Goal: Information Seeking & Learning: Learn about a topic

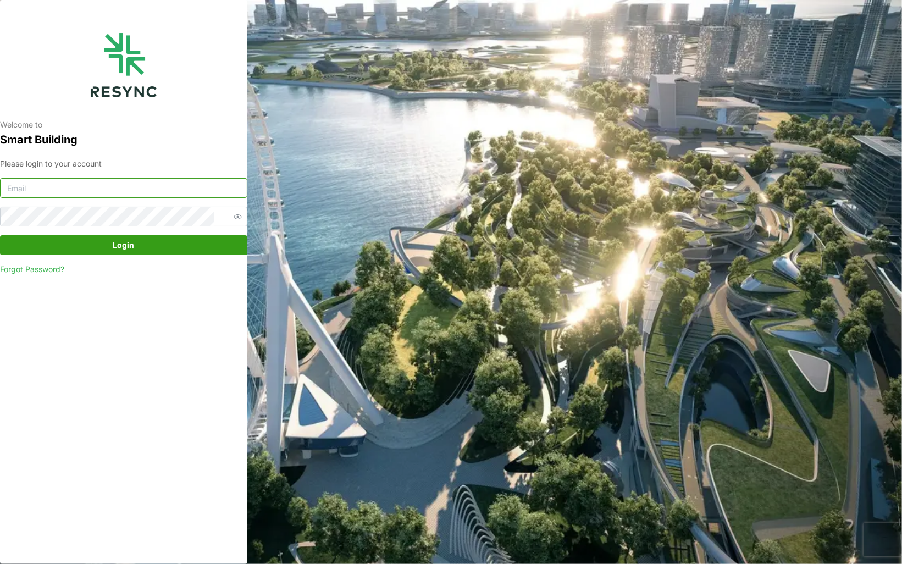
click at [91, 189] on input at bounding box center [123, 188] width 247 height 20
type input "[EMAIL_ADDRESS][DOMAIN_NAME]"
click at [231, 221] on span "button" at bounding box center [237, 216] width 13 height 13
click at [132, 245] on span "Login" at bounding box center [123, 245] width 21 height 19
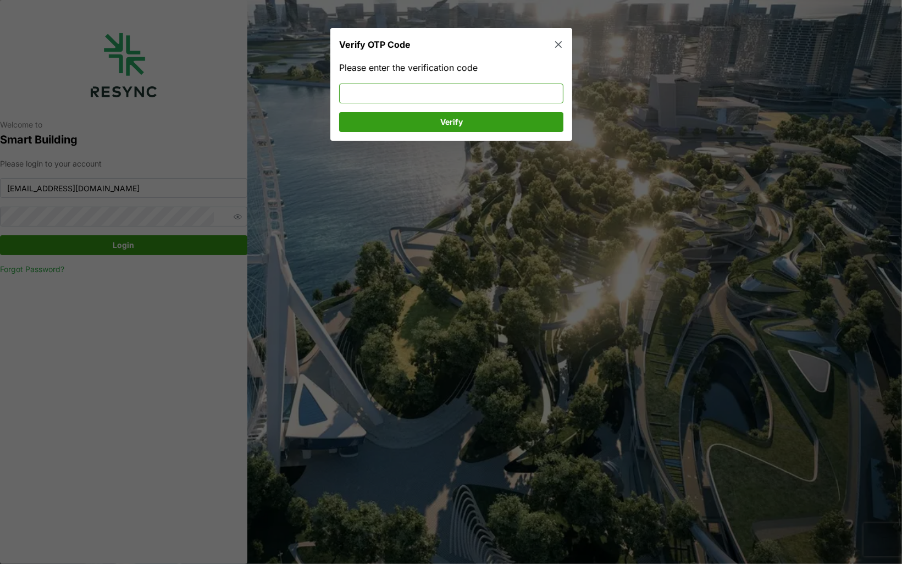
click at [358, 91] on input at bounding box center [451, 94] width 224 height 20
type input "733907"
click at [451, 124] on span "Verify" at bounding box center [451, 122] width 23 height 19
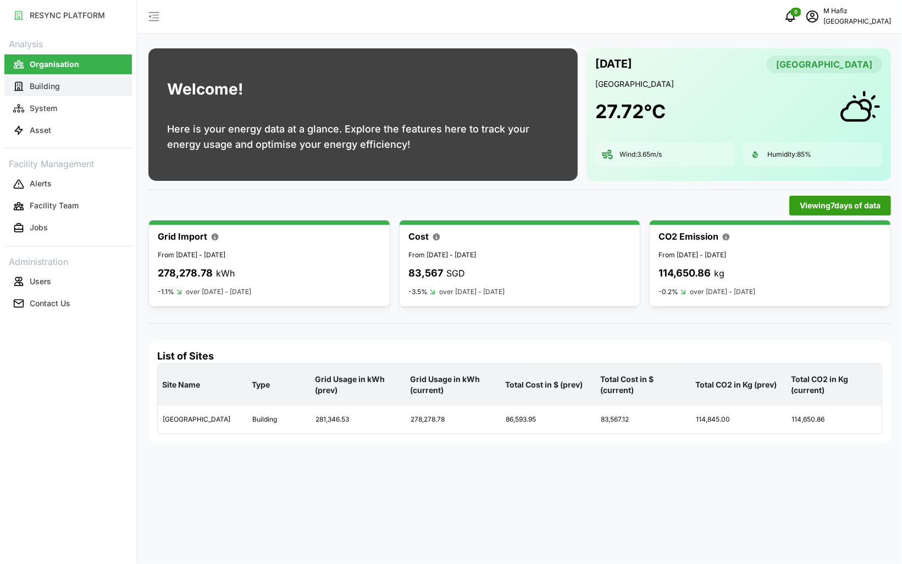
click at [75, 85] on button "Building" at bounding box center [68, 86] width 128 height 20
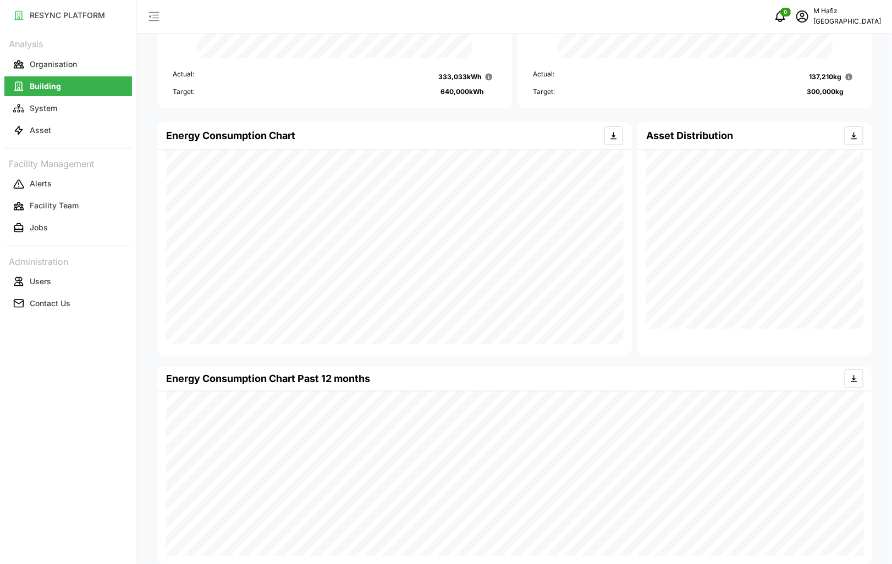
scroll to position [147, 0]
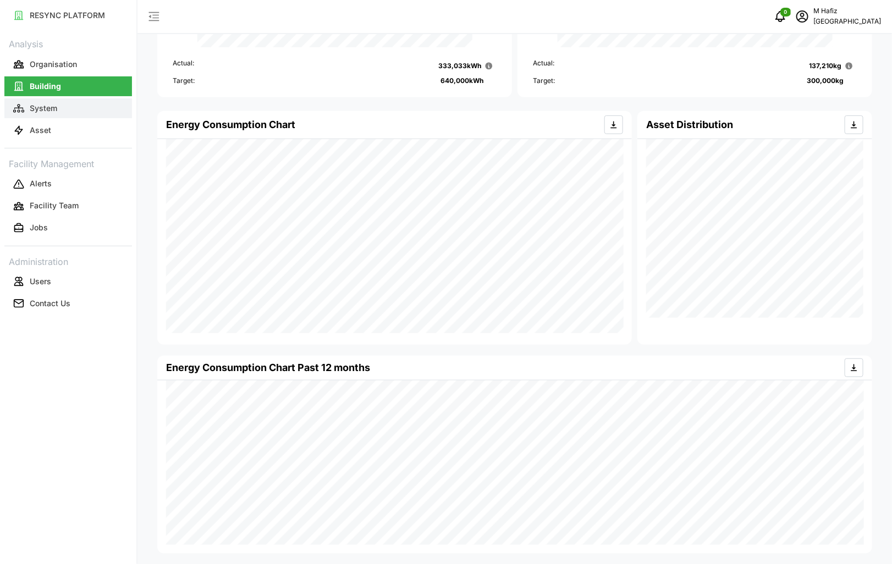
click at [45, 99] on button "System" at bounding box center [68, 108] width 128 height 20
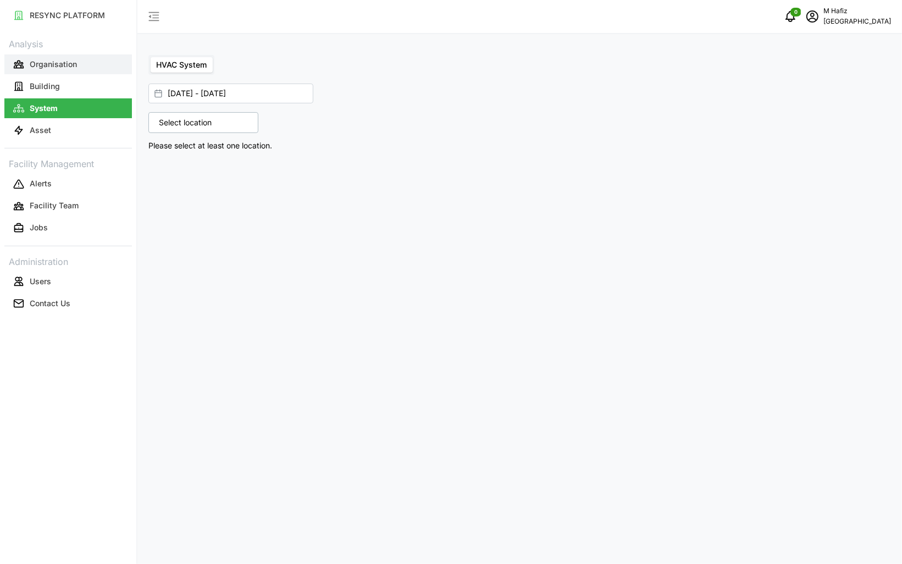
click at [78, 64] on button "Organisation" at bounding box center [68, 64] width 128 height 20
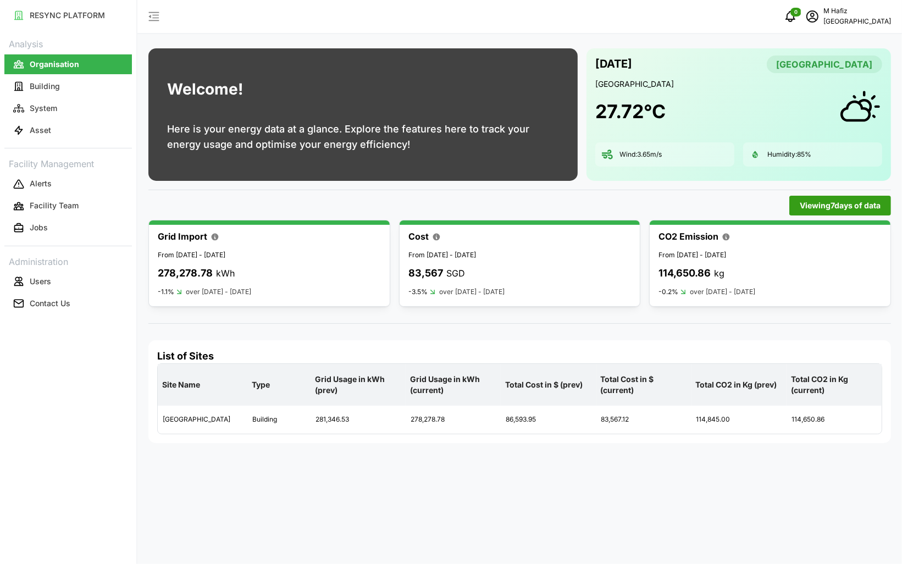
click at [158, 15] on icon "button" at bounding box center [153, 16] width 13 height 13
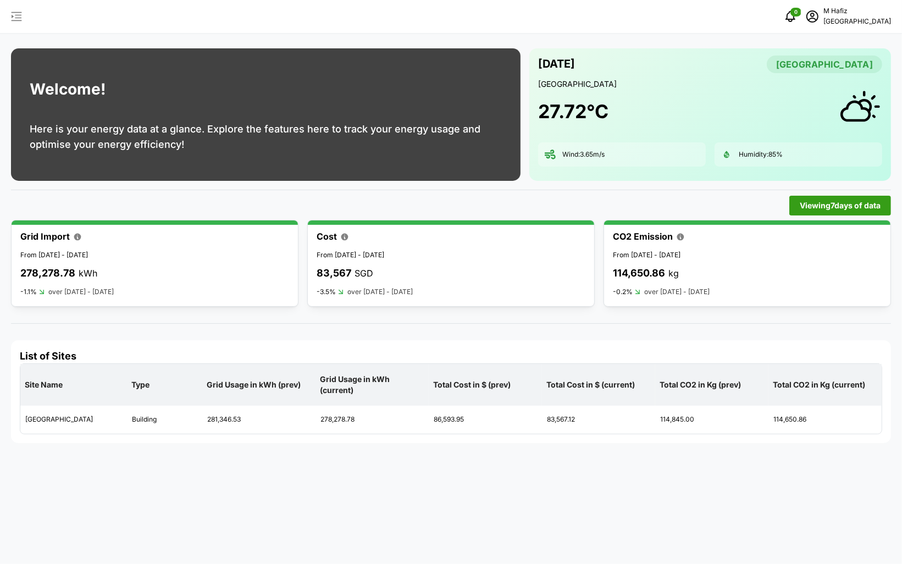
click at [15, 18] on icon "button" at bounding box center [16, 16] width 13 height 13
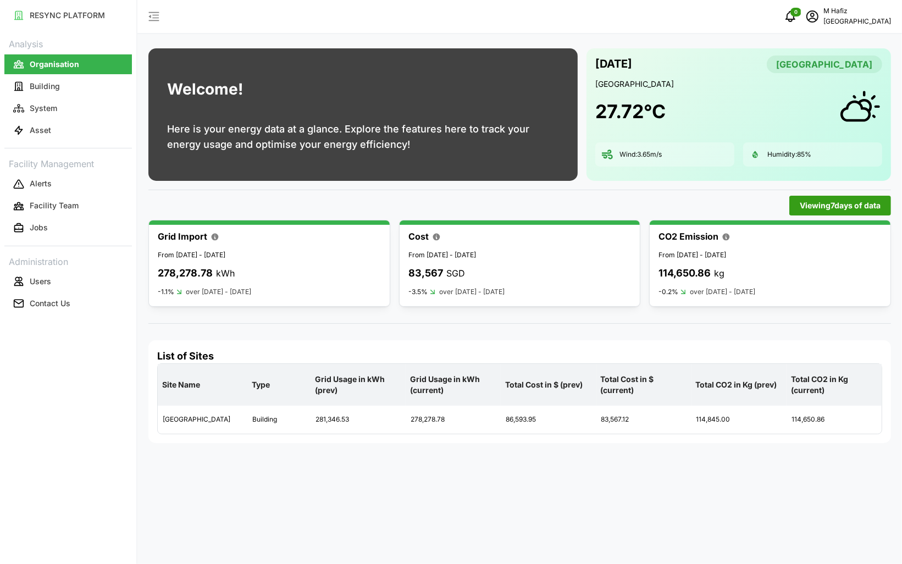
click at [146, 109] on div "Welcome! Here is your energy data at a glance. Explore the features here to tra…" at bounding box center [363, 114] width 438 height 141
click at [48, 97] on link "System" at bounding box center [68, 108] width 128 height 22
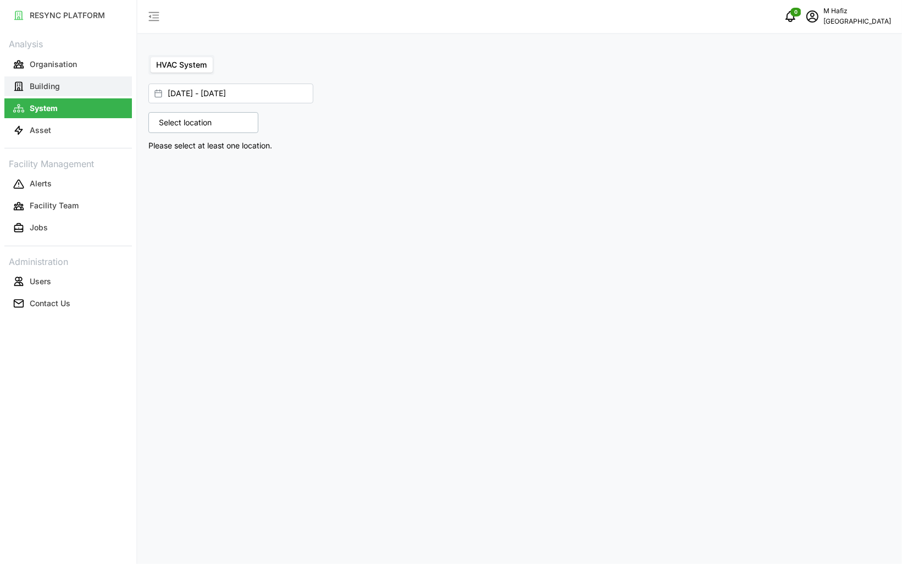
click at [64, 88] on button "Building" at bounding box center [68, 86] width 128 height 20
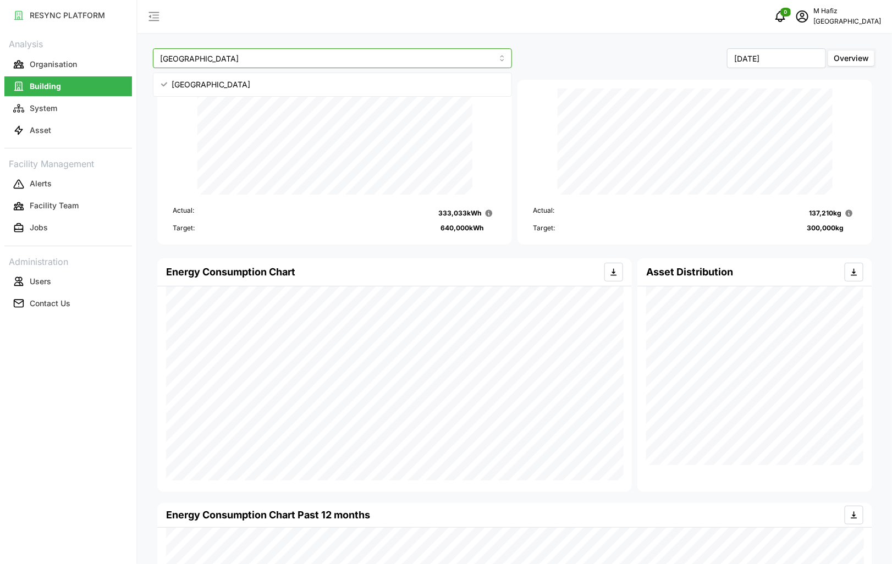
click at [499, 62] on input "[GEOGRAPHIC_DATA]" at bounding box center [332, 58] width 359 height 20
click at [505, 59] on input "Office Tower" at bounding box center [332, 58] width 359 height 20
click at [601, 60] on div "October 2025 Overview" at bounding box center [696, 58] width 359 height 20
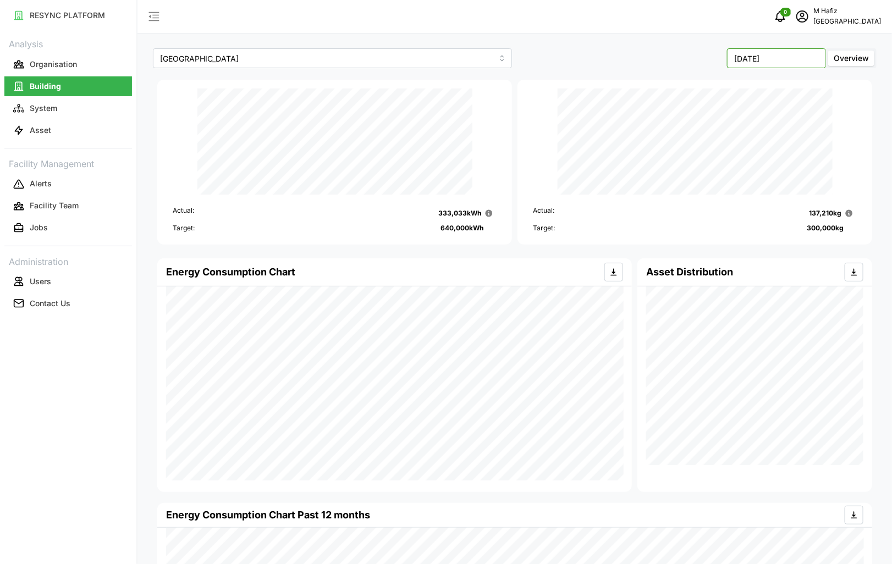
click at [826, 58] on div "October 2025 Overview" at bounding box center [696, 58] width 359 height 20
click at [847, 54] on span "Overview" at bounding box center [850, 57] width 35 height 9
click at [828, 51] on input "Overview" at bounding box center [828, 51] width 0 height 0
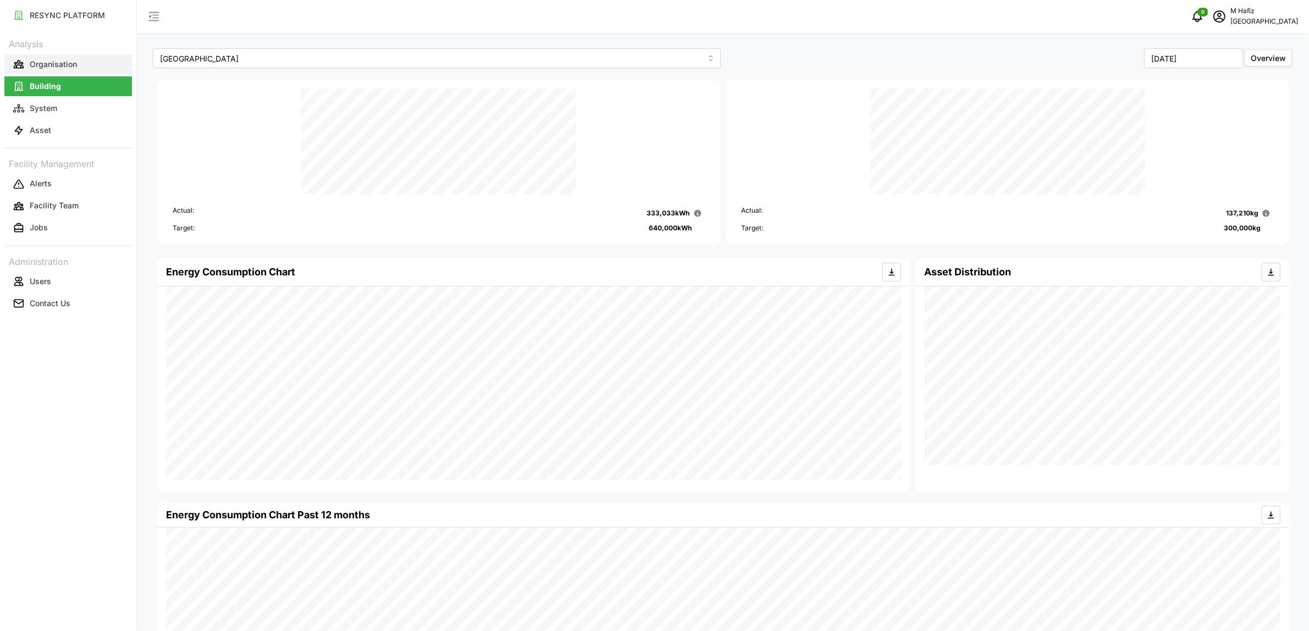
click at [76, 58] on button "Organisation" at bounding box center [68, 64] width 128 height 20
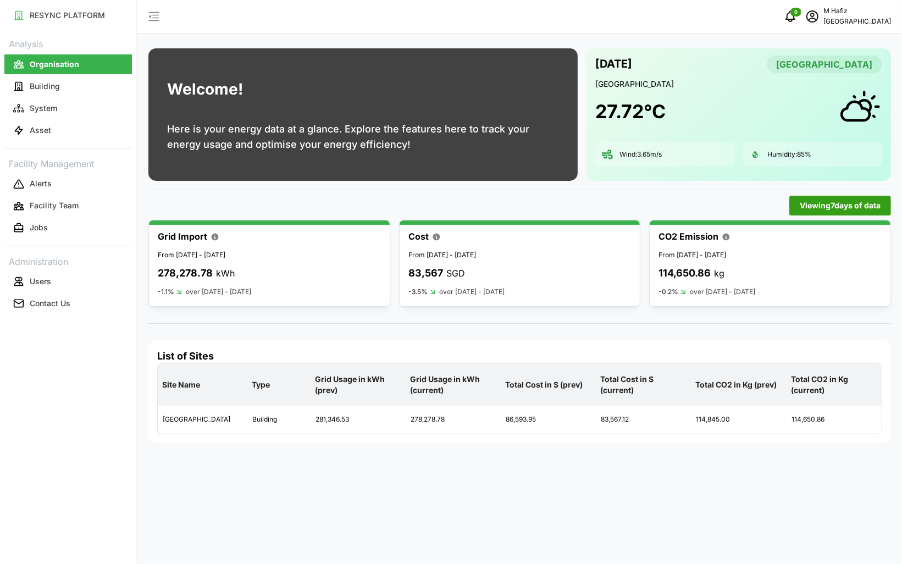
click at [566, 202] on div "Viewing 7 days of data" at bounding box center [519, 206] width 743 height 20
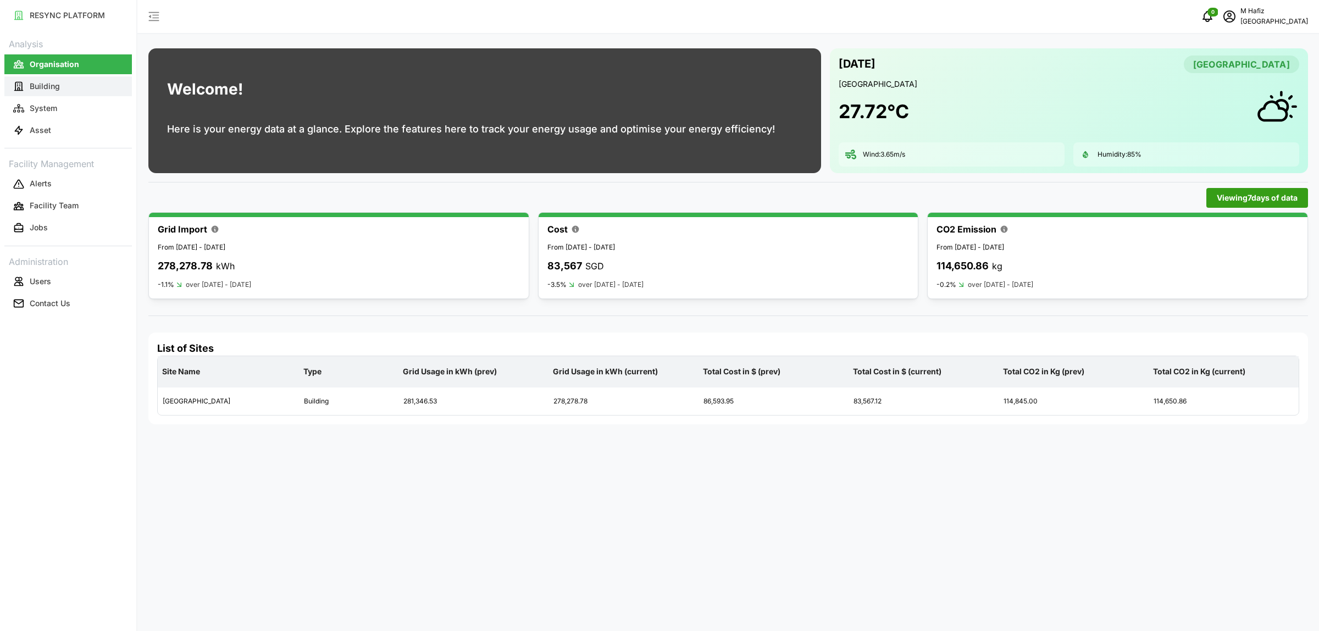
click at [49, 91] on p "Building" at bounding box center [45, 86] width 30 height 11
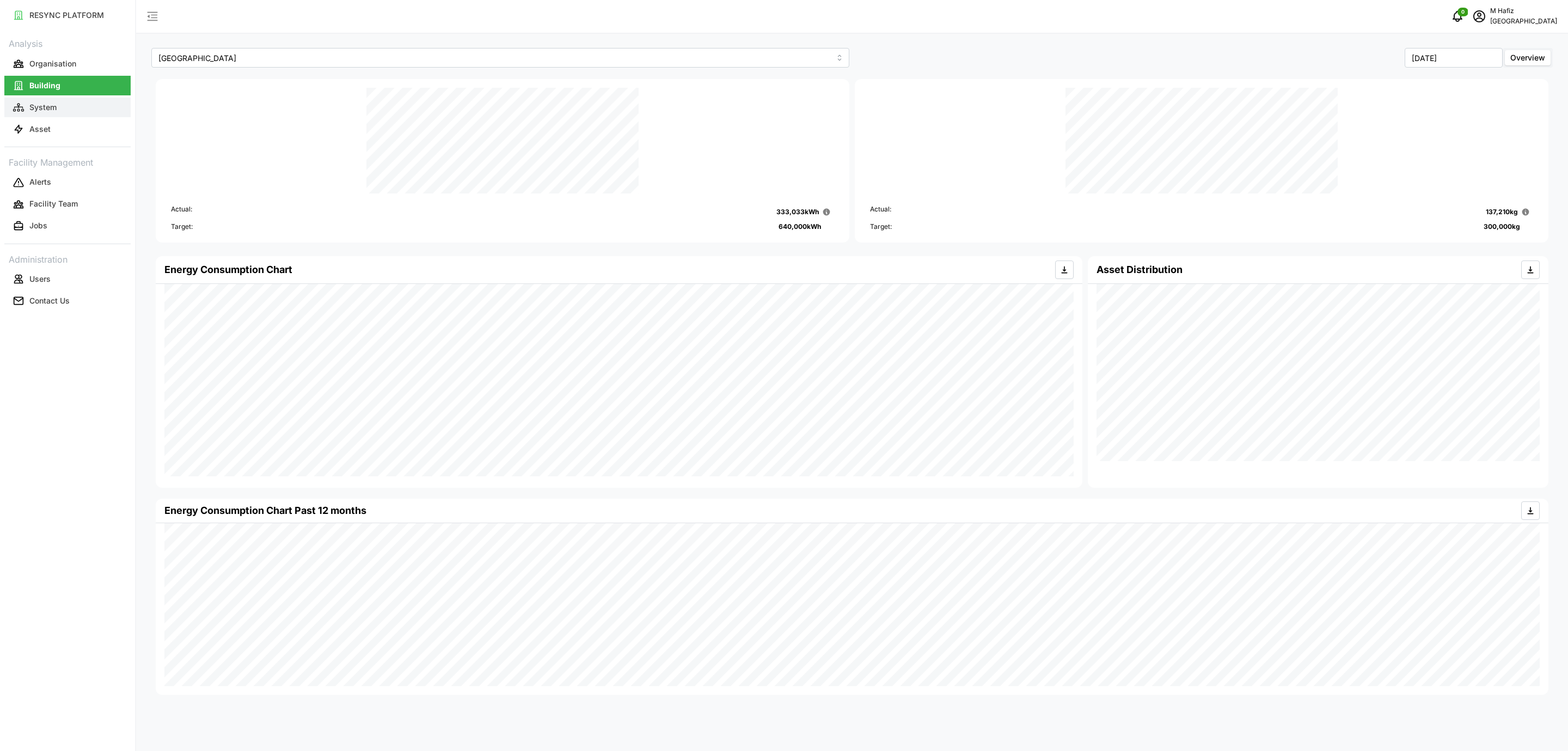
click at [90, 108] on button "System" at bounding box center [67, 107] width 127 height 20
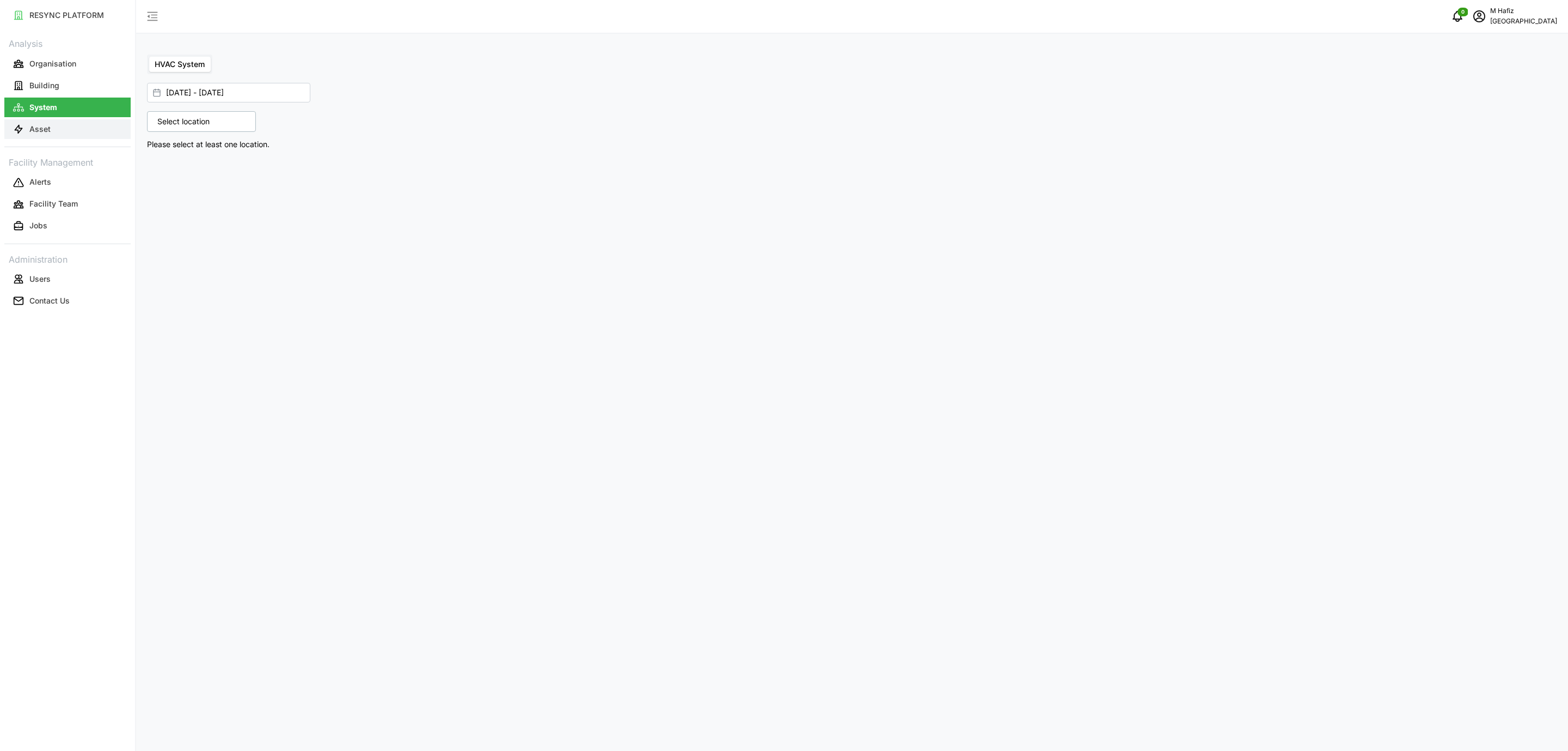
click at [54, 119] on button "Asset" at bounding box center [67, 129] width 127 height 20
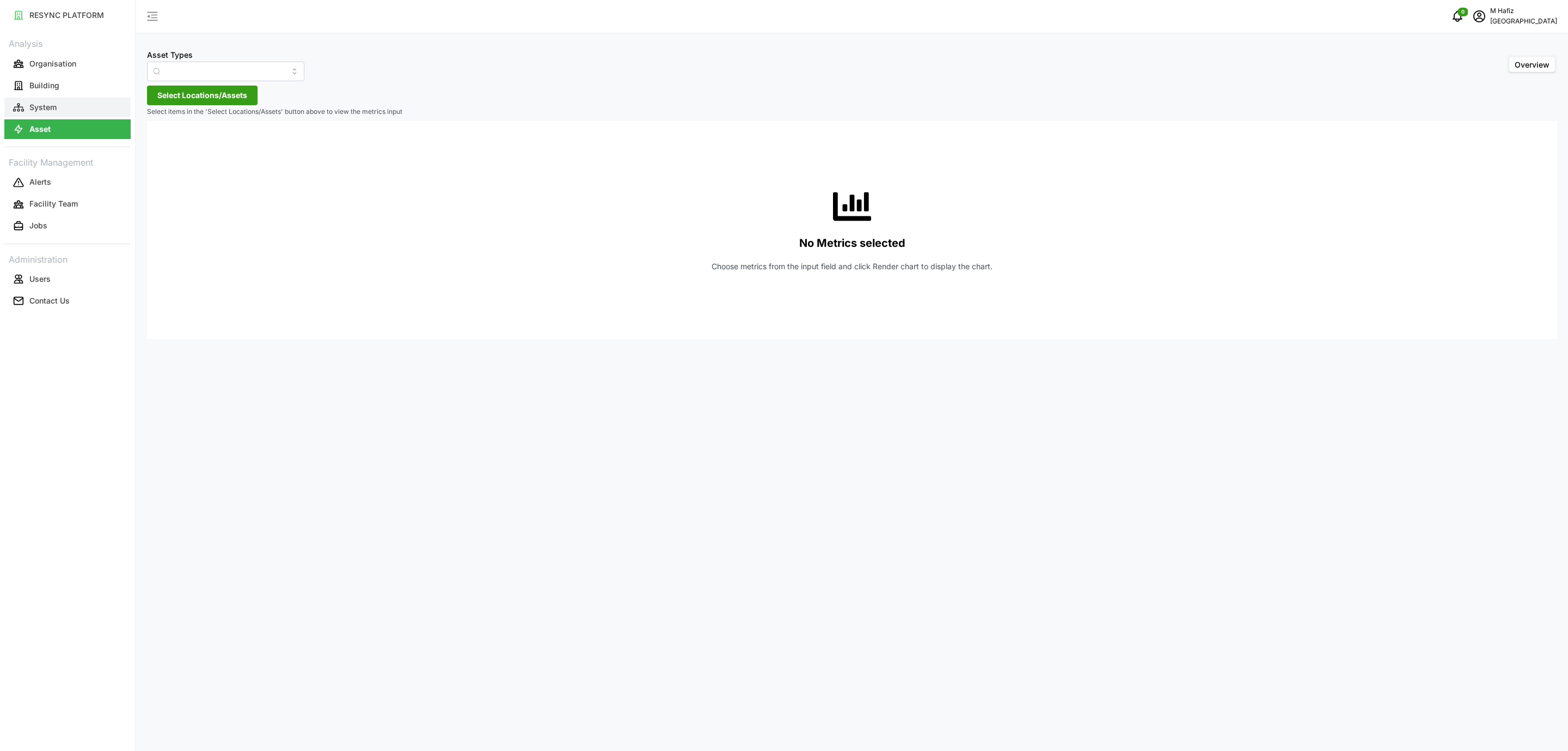
type input "Air Handling Unit"
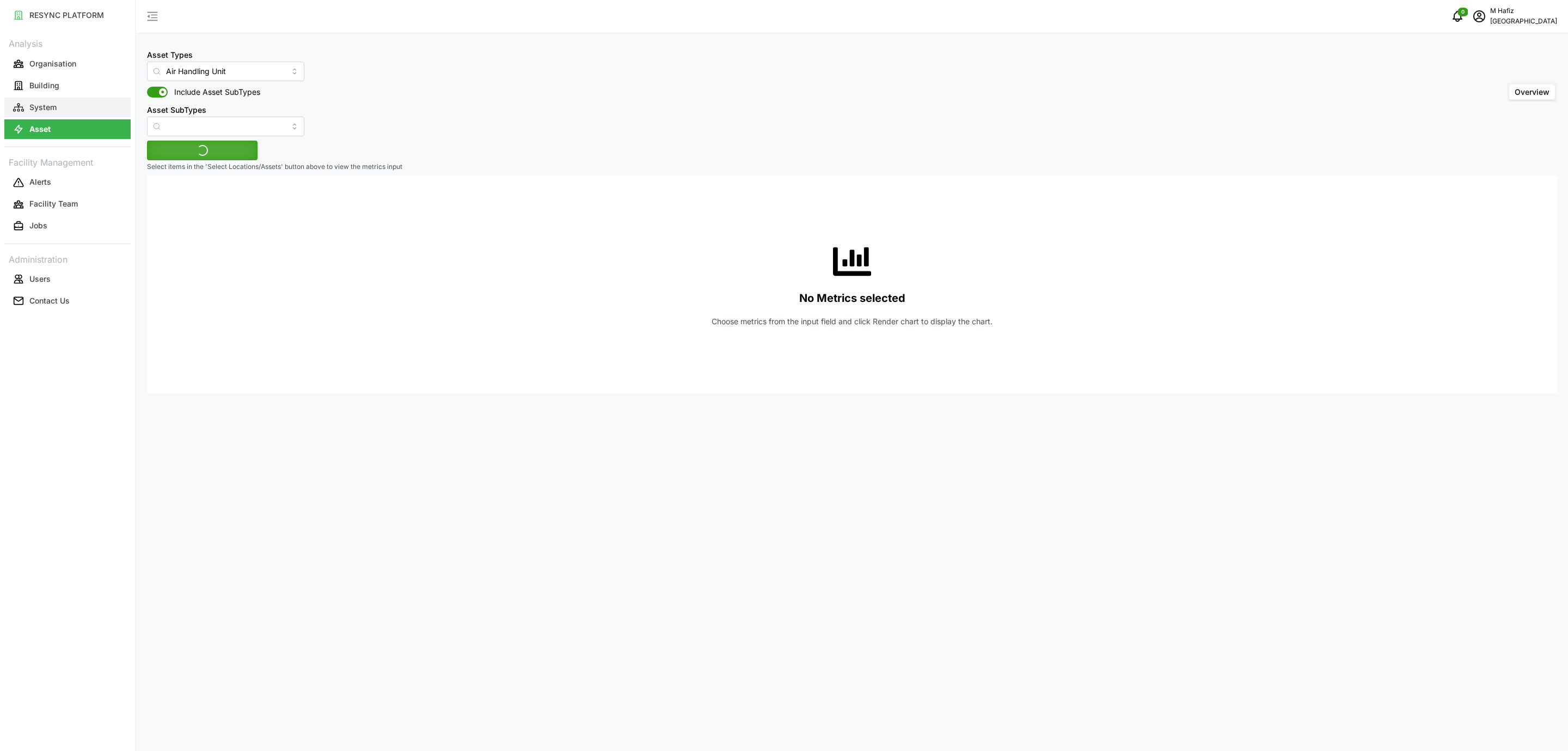
click at [52, 105] on p "System" at bounding box center [43, 107] width 27 height 11
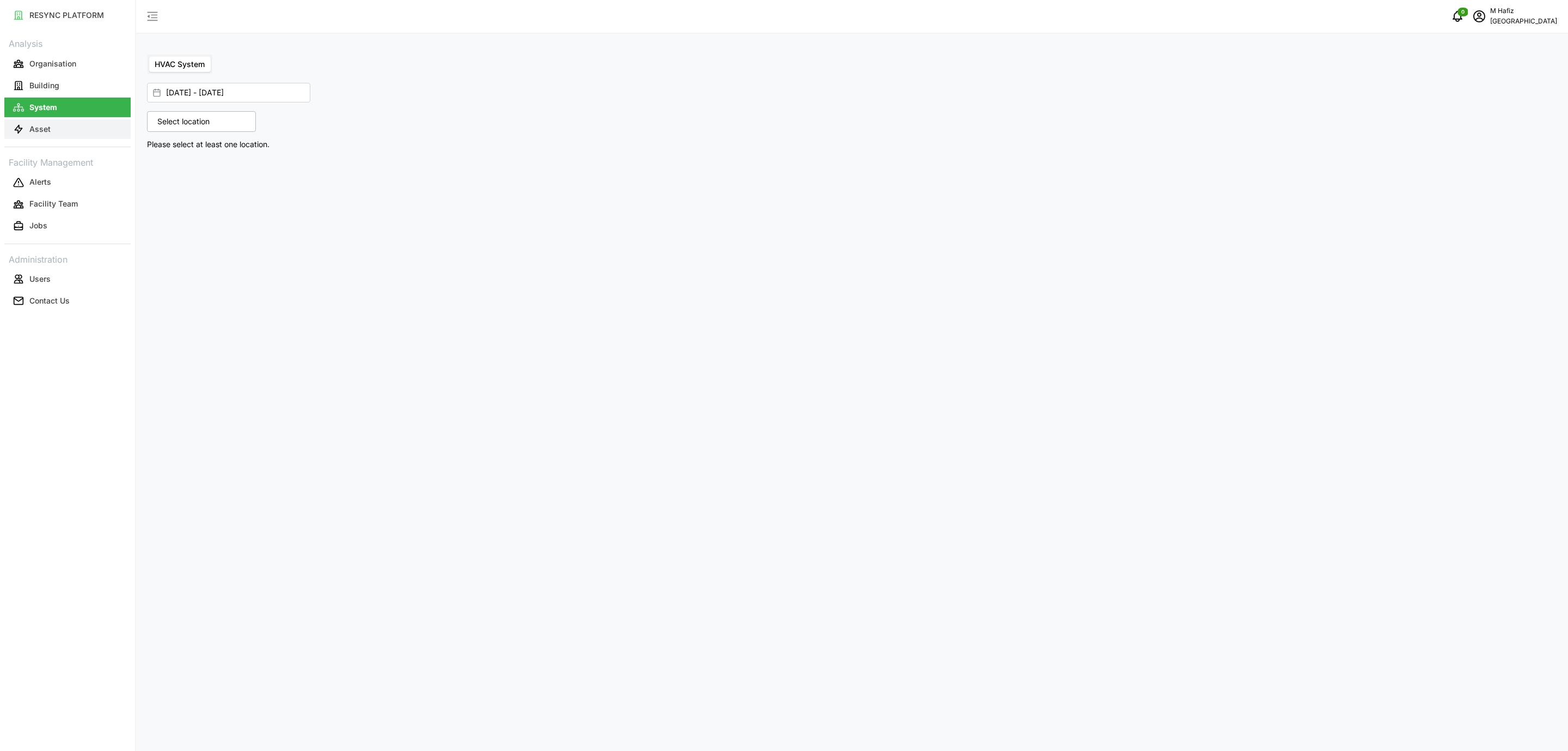
click at [48, 131] on p "Asset" at bounding box center [40, 129] width 21 height 11
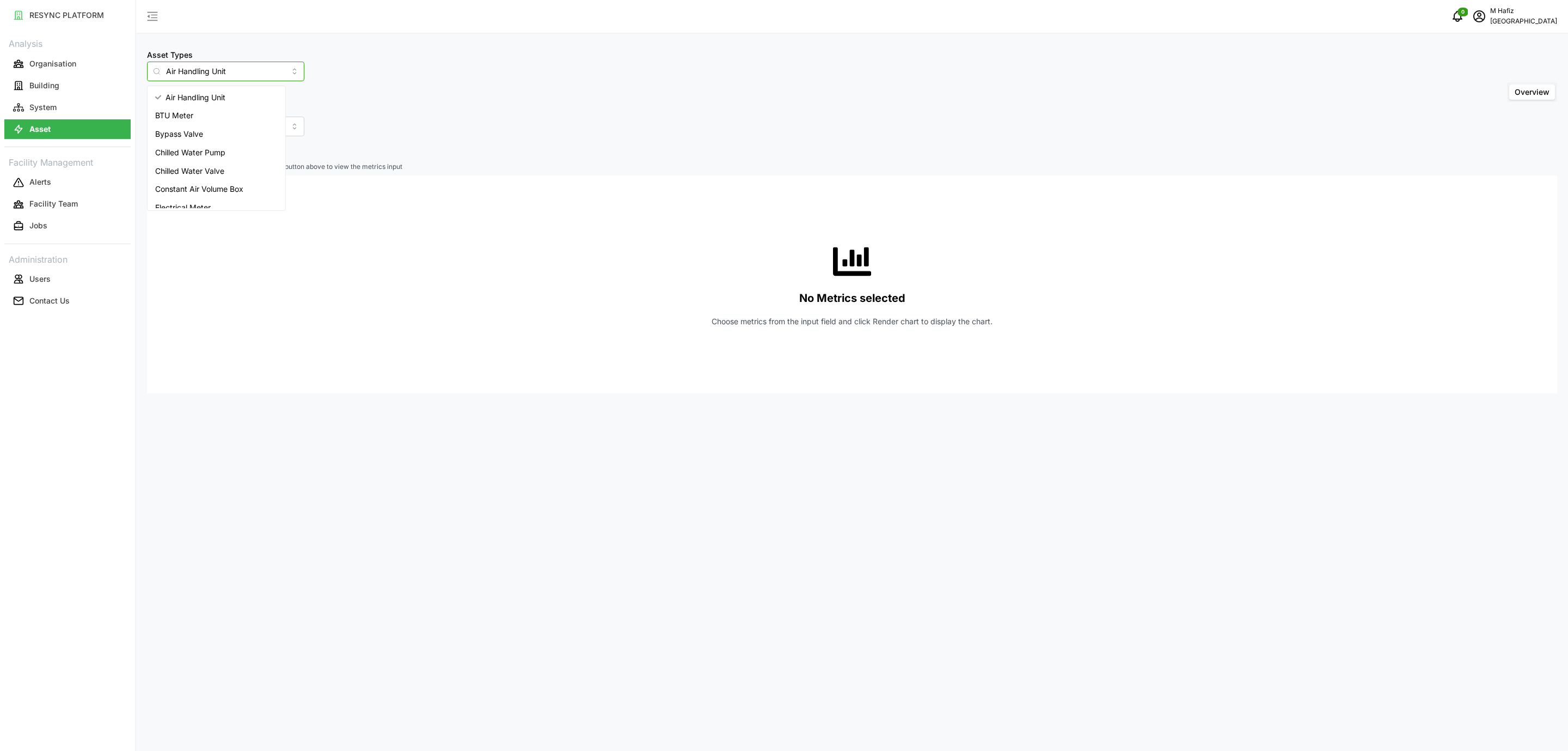
click at [250, 65] on input "Air Handling Unit" at bounding box center [225, 71] width 157 height 20
click at [575, 142] on div "Asset Types Air Handling Unit Include Asset SubTypes Asset SubTypes Overview Se…" at bounding box center [852, 376] width 1432 height 751
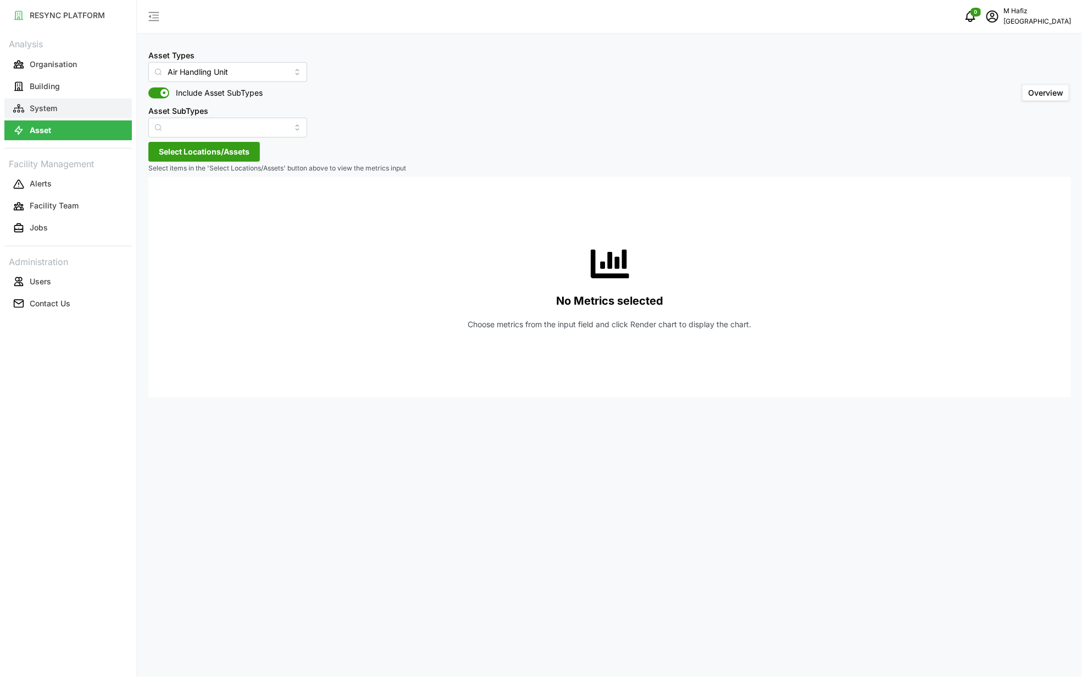
drag, startPoint x: 43, startPoint y: 109, endPoint x: 46, endPoint y: 102, distance: 7.4
click at [42, 109] on p "System" at bounding box center [43, 108] width 27 height 11
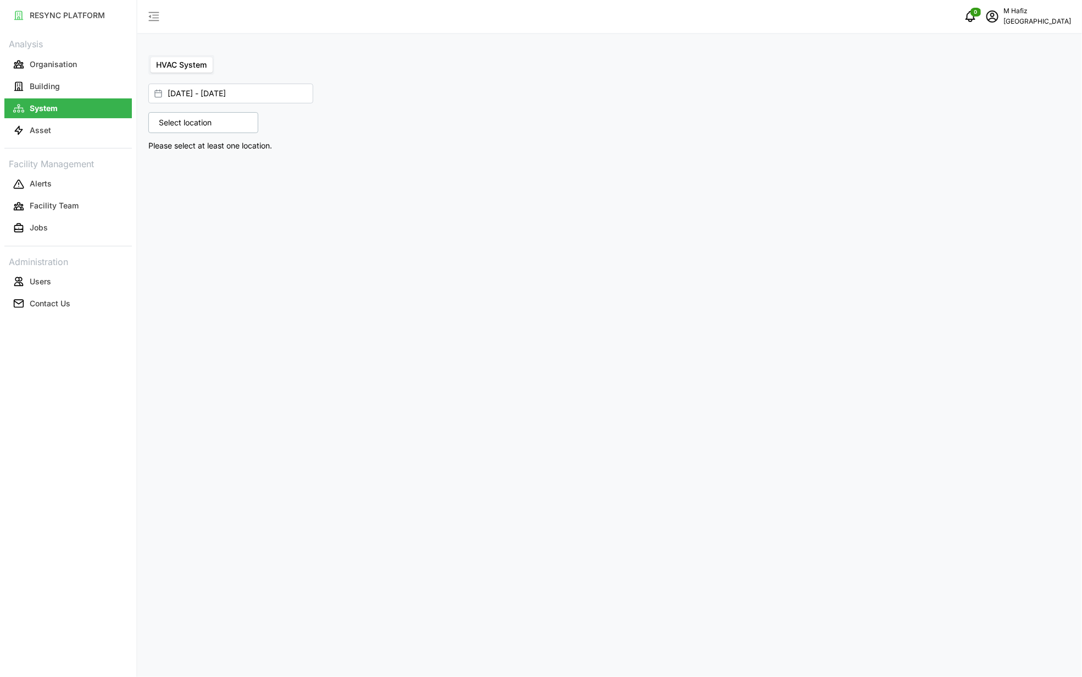
click at [205, 124] on p "Select location" at bounding box center [185, 122] width 64 height 11
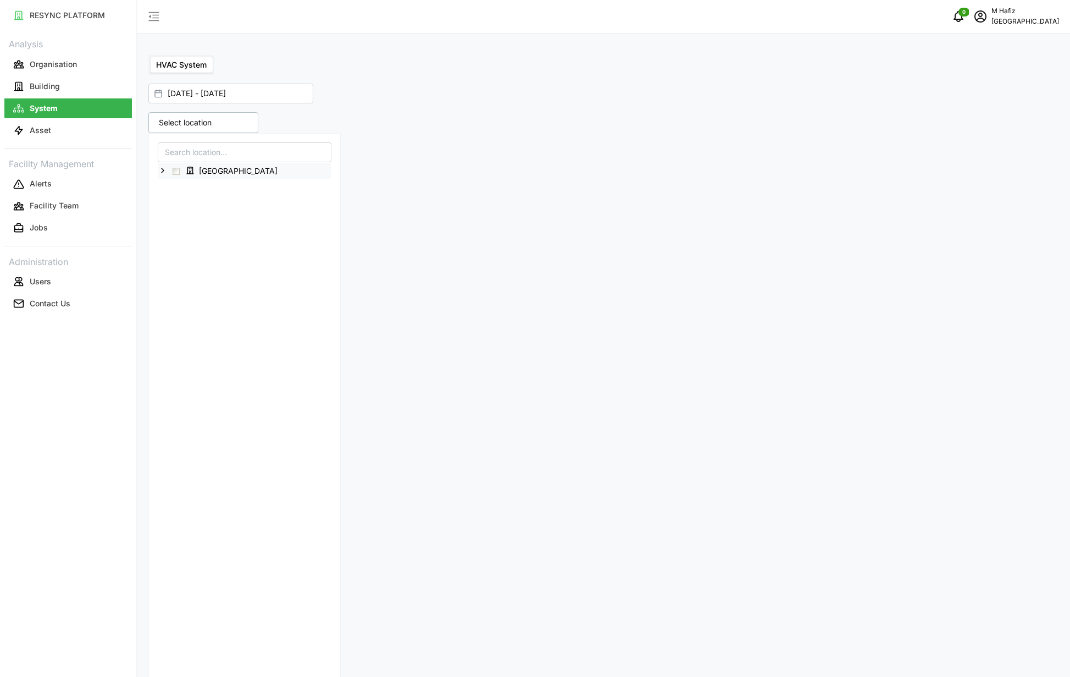
click at [177, 172] on span "Select Office Tower" at bounding box center [176, 171] width 7 height 7
click at [162, 170] on icon at bounding box center [162, 170] width 9 height 9
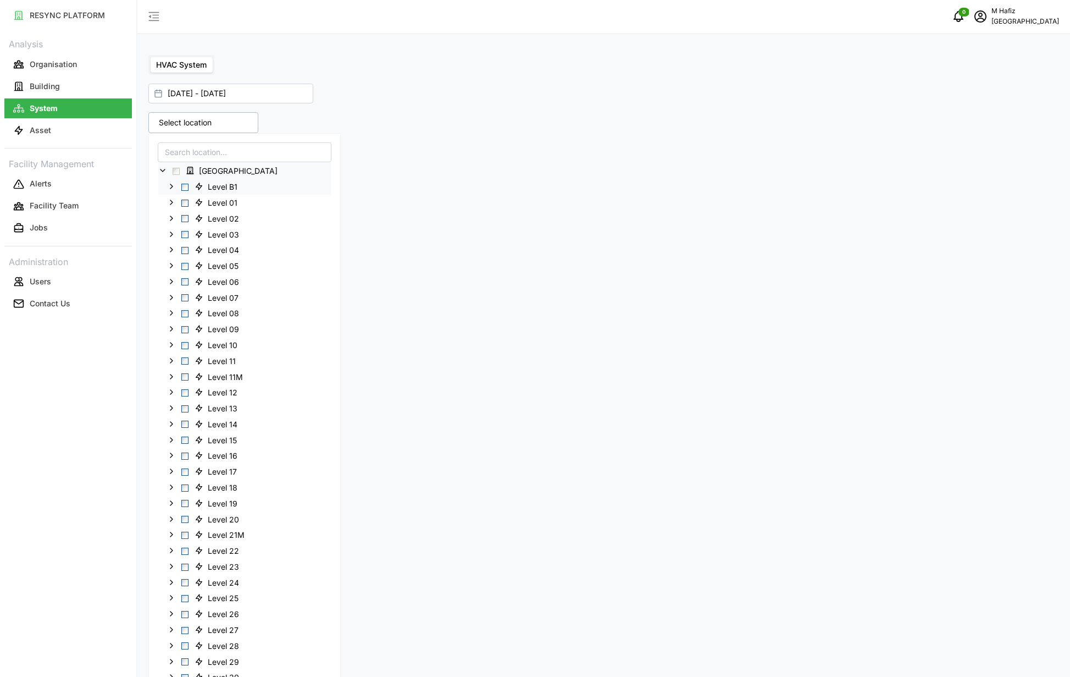
click at [170, 187] on icon at bounding box center [171, 186] width 9 height 9
click at [163, 170] on icon at bounding box center [162, 170] width 9 height 9
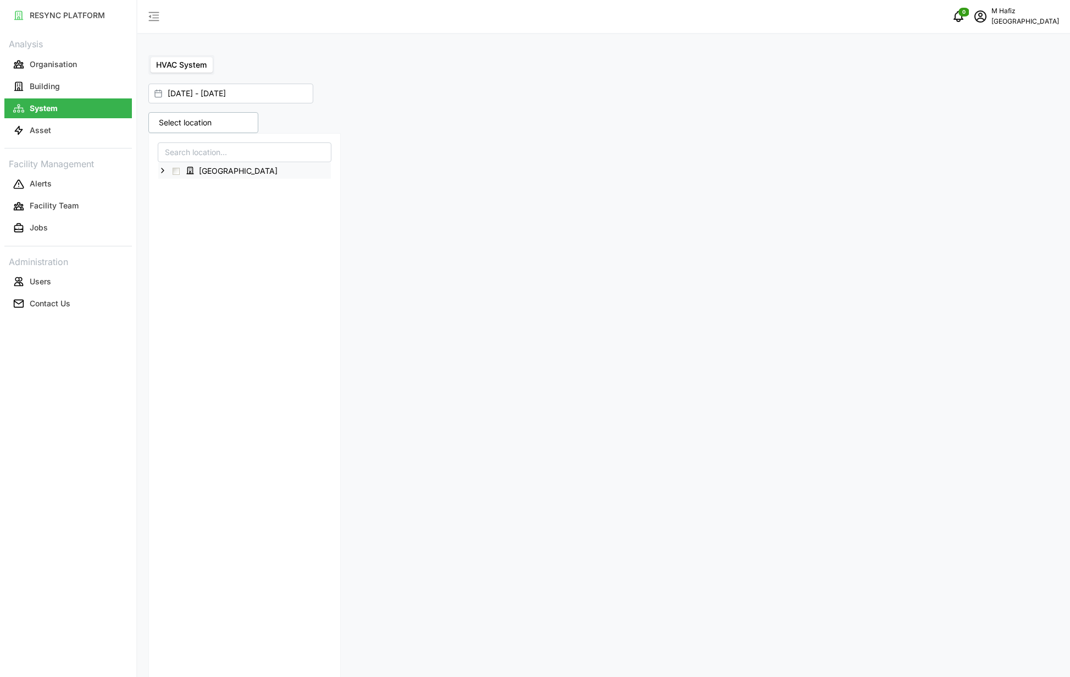
click at [178, 172] on span "Select Office Tower" at bounding box center [176, 171] width 7 height 7
click at [40, 134] on p "Asset" at bounding box center [40, 130] width 21 height 11
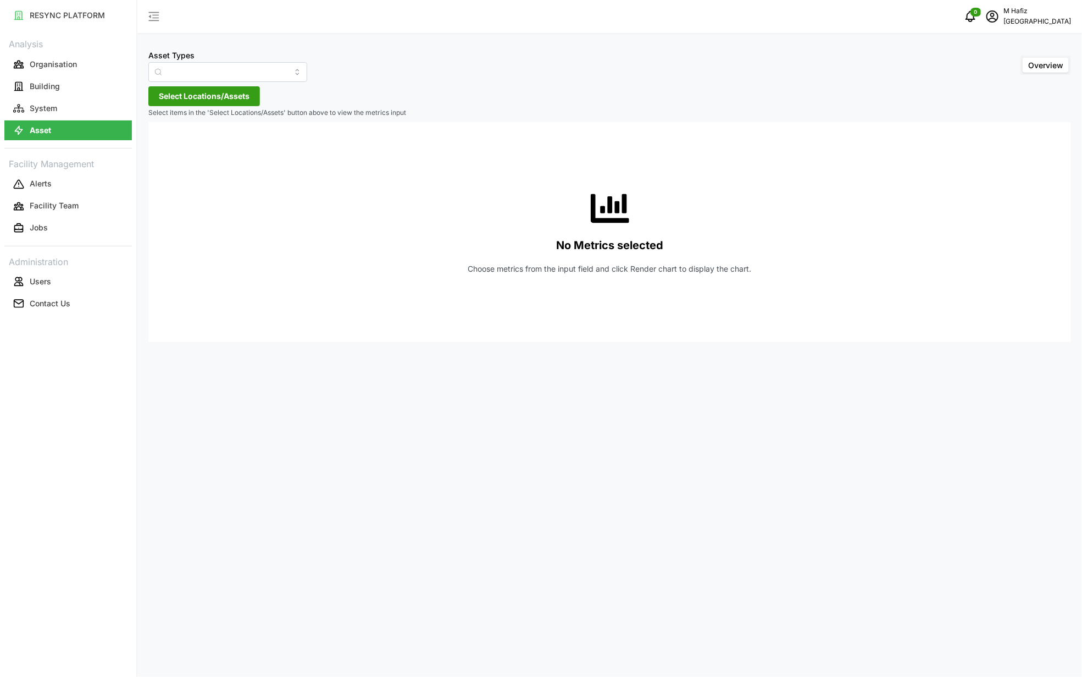
type input "Air Handling Unit"
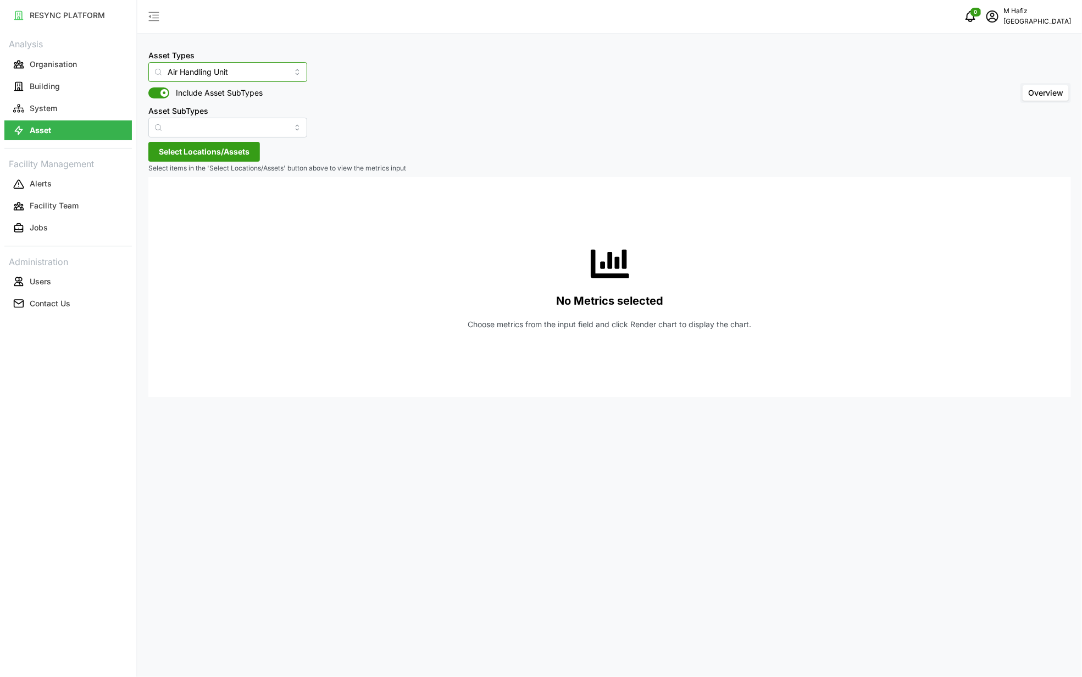
click at [267, 69] on input "Air Handling Unit" at bounding box center [227, 72] width 159 height 20
click at [416, 106] on div "Asset Types Air Handling Unit Include Asset SubTypes Asset SubTypes Overview" at bounding box center [609, 92] width 923 height 89
click at [219, 127] on input "Asset SubTypes" at bounding box center [227, 128] width 159 height 20
click at [391, 132] on div "Asset Types Air Handling Unit Include Asset SubTypes Asset SubTypes Overview" at bounding box center [609, 92] width 923 height 89
click at [208, 148] on span "Select Locations/Assets" at bounding box center [204, 151] width 91 height 19
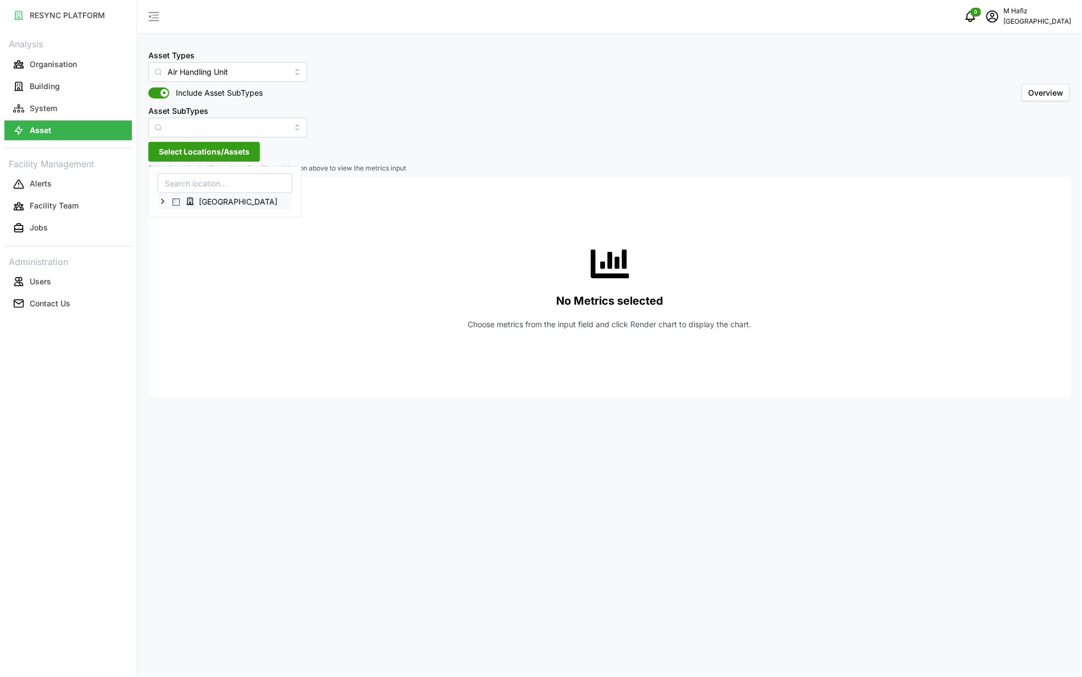
click at [163, 201] on icon at bounding box center [162, 201] width 9 height 9
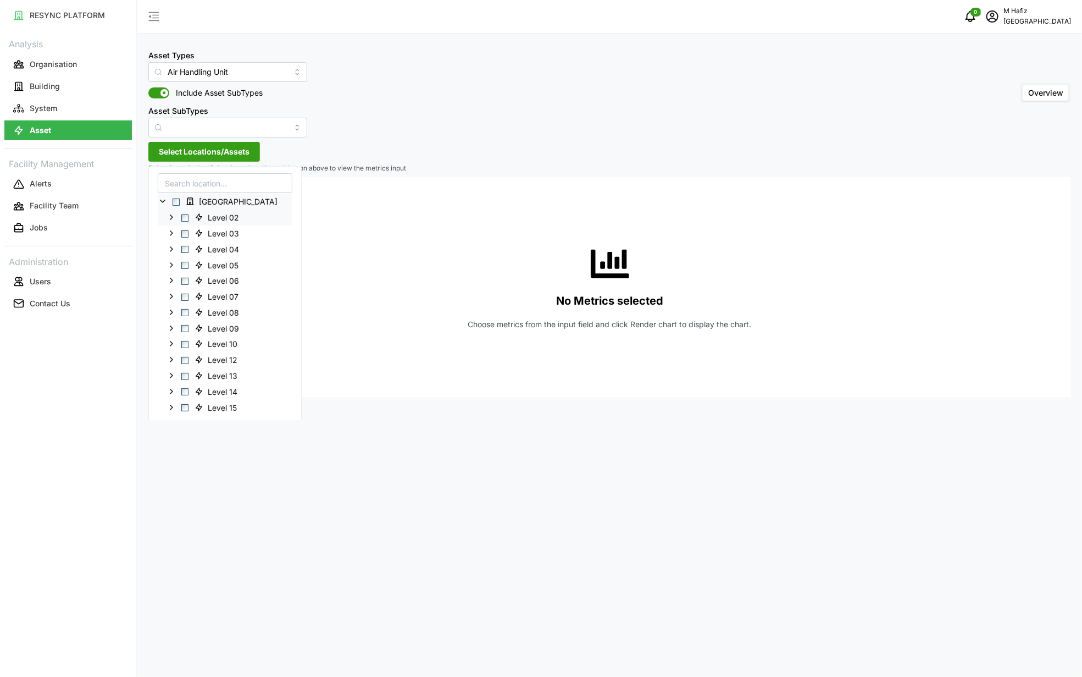
click at [172, 216] on icon at bounding box center [171, 217] width 9 height 9
click at [170, 263] on icon at bounding box center [171, 264] width 9 height 9
click at [173, 396] on icon at bounding box center [171, 394] width 9 height 9
click at [172, 381] on icon at bounding box center [171, 378] width 9 height 9
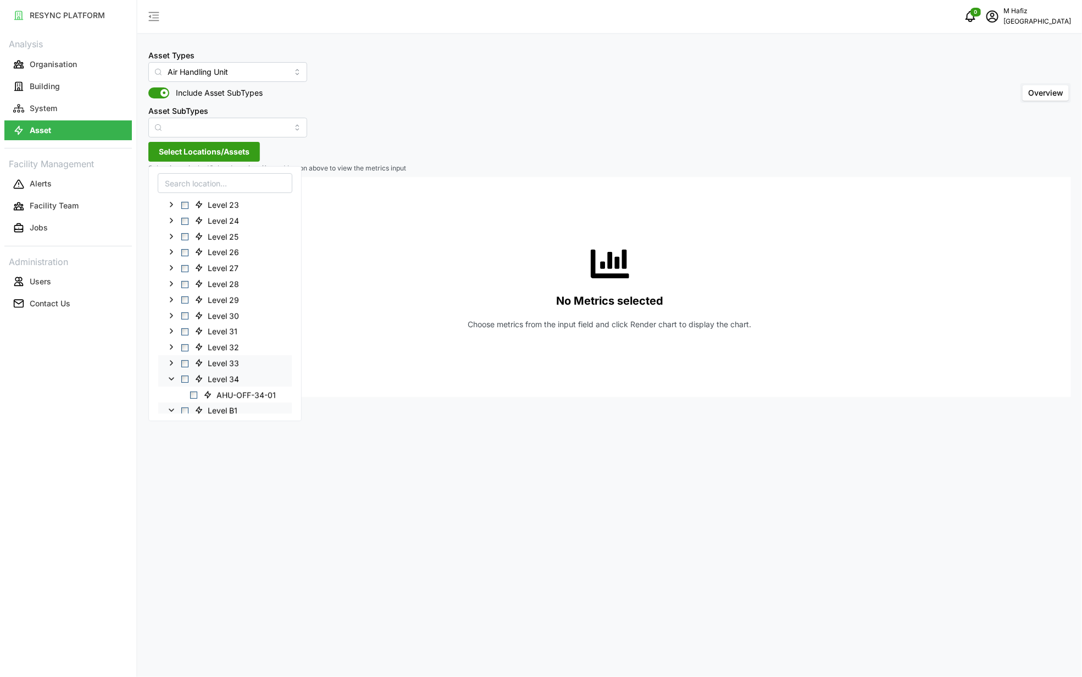
click at [172, 365] on icon at bounding box center [171, 362] width 9 height 9
click at [172, 345] on icon at bounding box center [171, 346] width 9 height 9
click at [172, 332] on polyline at bounding box center [171, 331] width 2 height 4
drag, startPoint x: 173, startPoint y: 311, endPoint x: 174, endPoint y: 302, distance: 8.8
click at [173, 311] on icon at bounding box center [171, 315] width 9 height 9
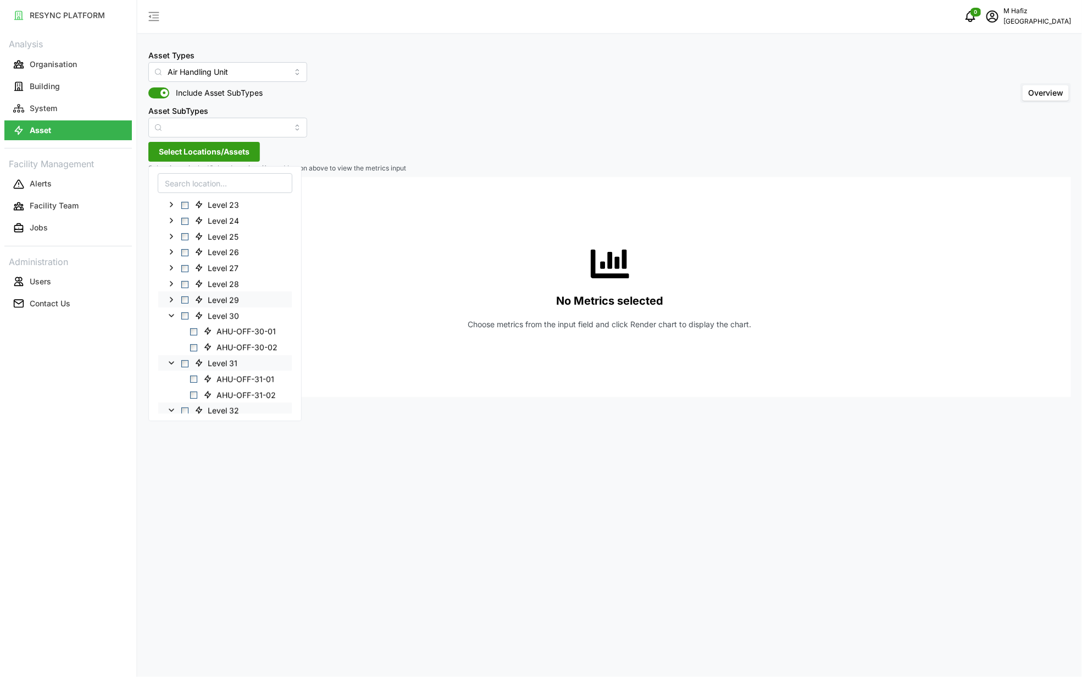
click at [172, 297] on icon at bounding box center [171, 299] width 9 height 9
click at [172, 282] on polyline at bounding box center [171, 283] width 2 height 4
click at [172, 269] on icon at bounding box center [171, 267] width 9 height 9
click at [172, 247] on icon at bounding box center [171, 251] width 9 height 9
click at [169, 236] on icon at bounding box center [171, 235] width 9 height 9
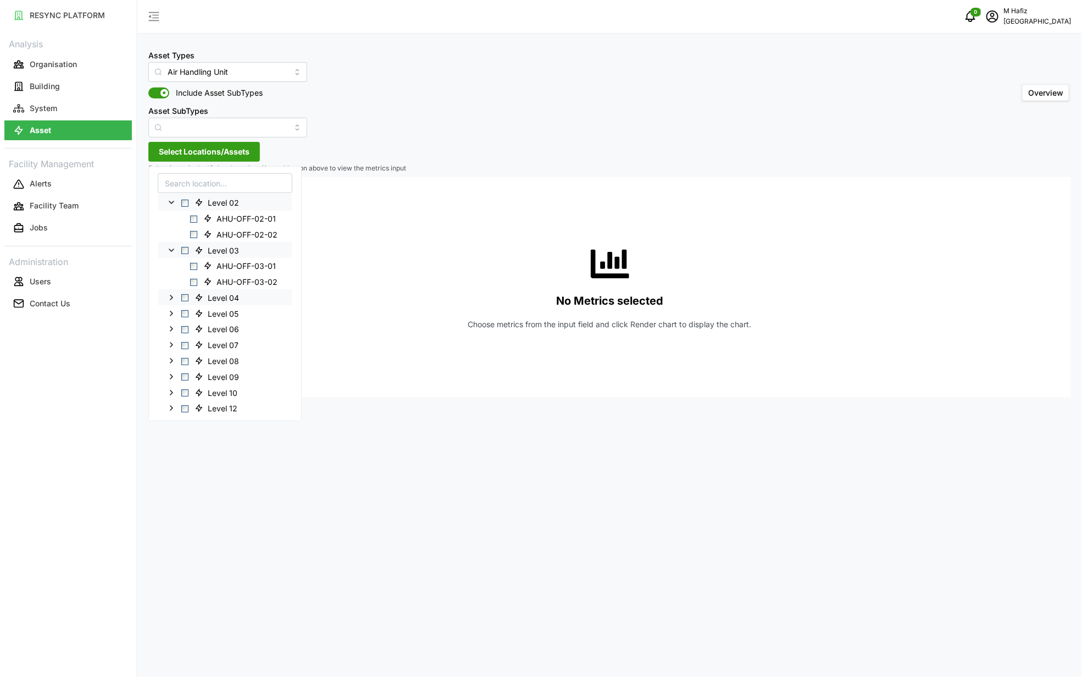
scroll to position [0, 0]
click at [170, 307] on icon at bounding box center [171, 311] width 9 height 9
click at [172, 358] on icon at bounding box center [171, 359] width 9 height 9
click at [170, 327] on icon at bounding box center [171, 324] width 9 height 9
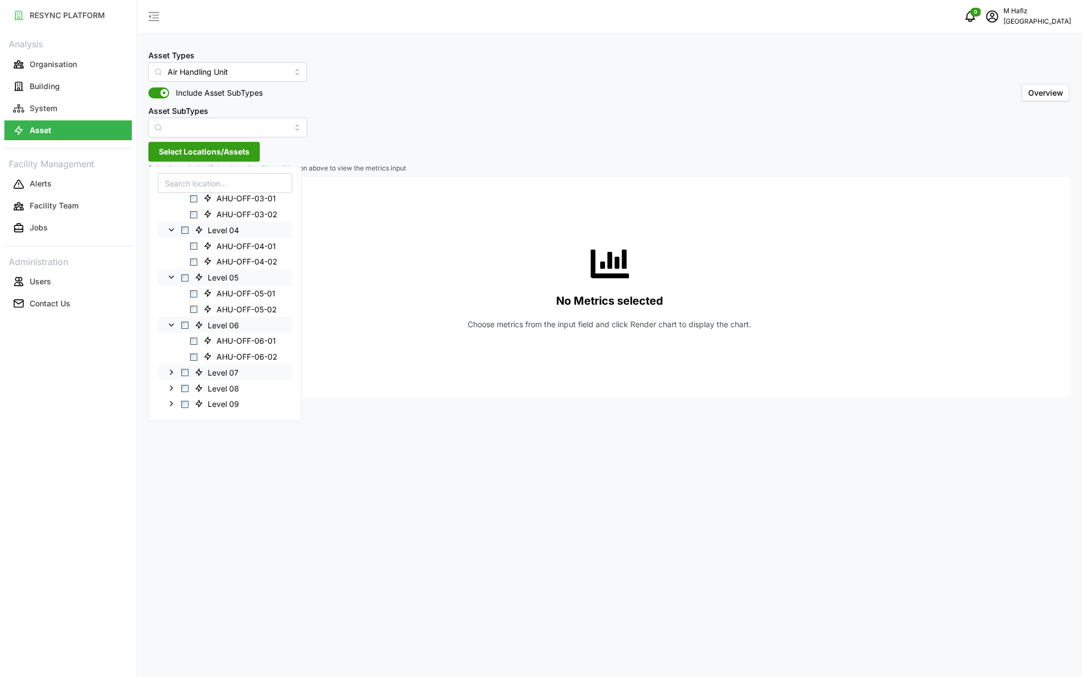
click at [170, 373] on icon at bounding box center [171, 371] width 9 height 9
click at [174, 338] on icon at bounding box center [171, 337] width 9 height 9
click at [172, 304] on icon at bounding box center [171, 301] width 9 height 9
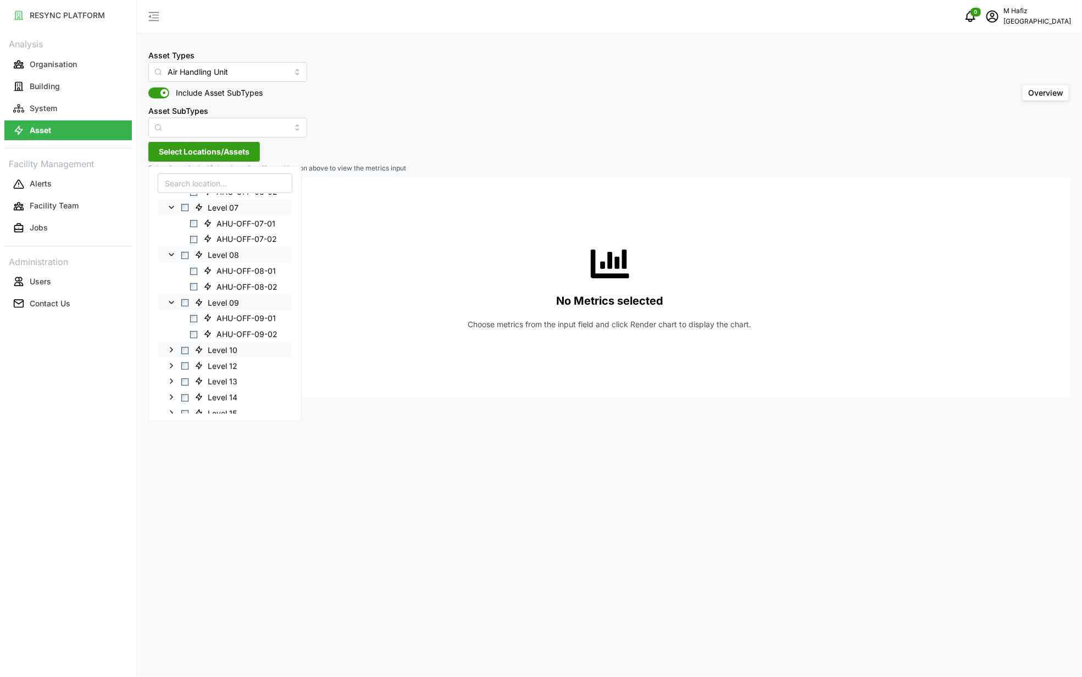
click at [172, 347] on polyline at bounding box center [171, 349] width 2 height 4
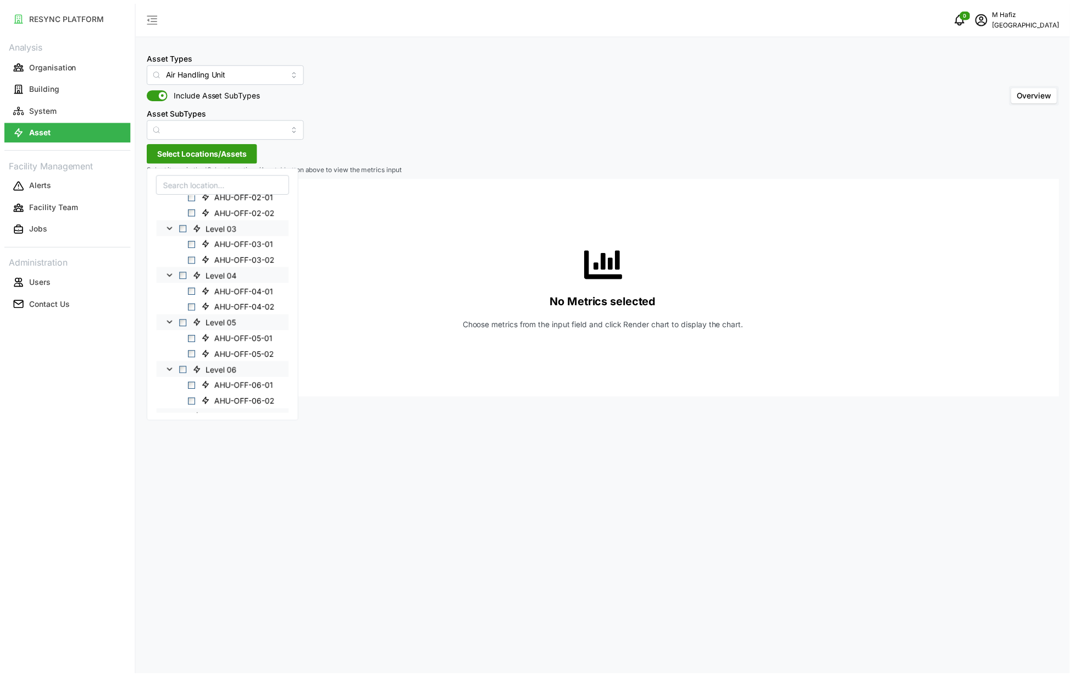
scroll to position [0, 0]
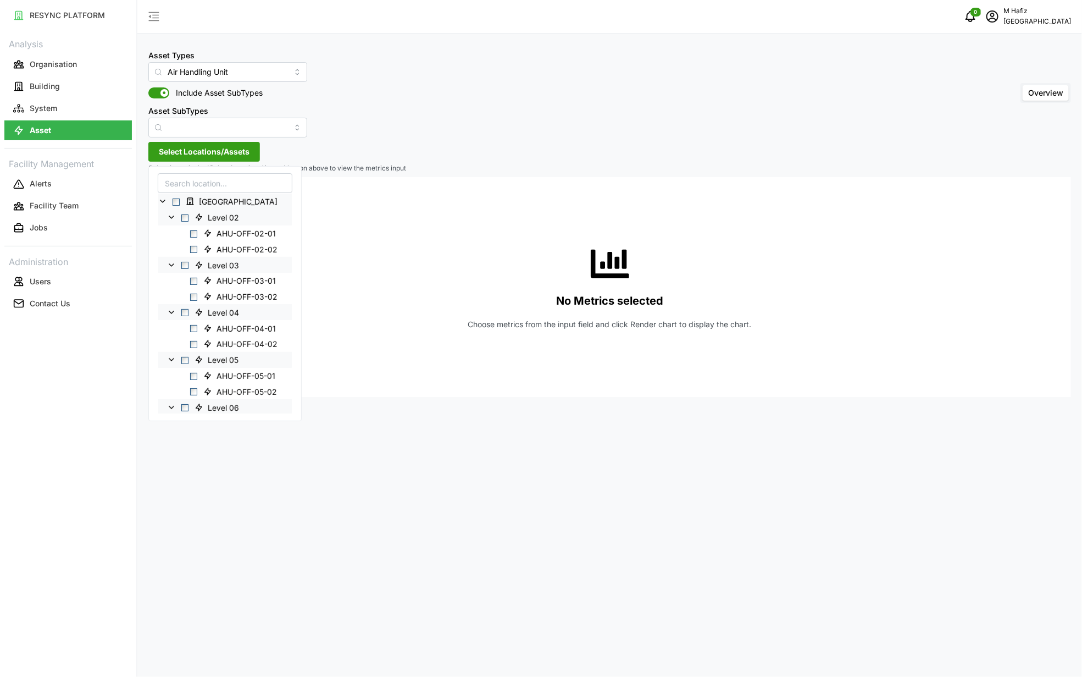
drag, startPoint x: 175, startPoint y: 202, endPoint x: 332, endPoint y: 139, distance: 168.2
click at [176, 202] on span "Select Office Tower" at bounding box center [176, 201] width 7 height 7
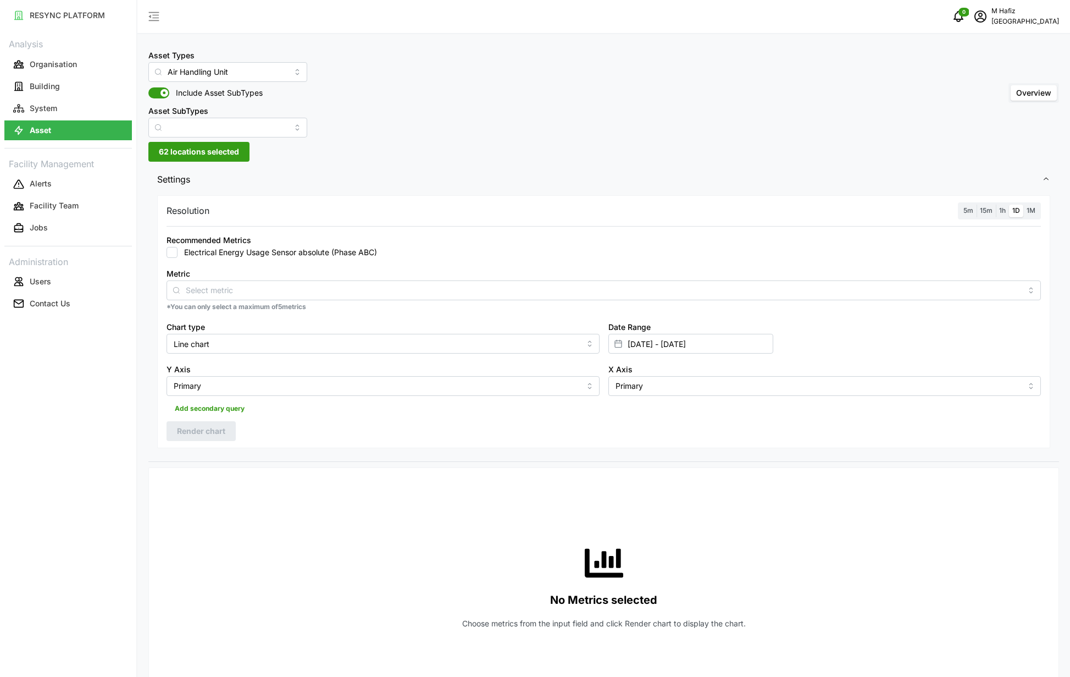
click at [474, 109] on div "Asset Types Air Handling Unit Include Asset SubTypes Asset SubTypes Overview" at bounding box center [603, 92] width 911 height 89
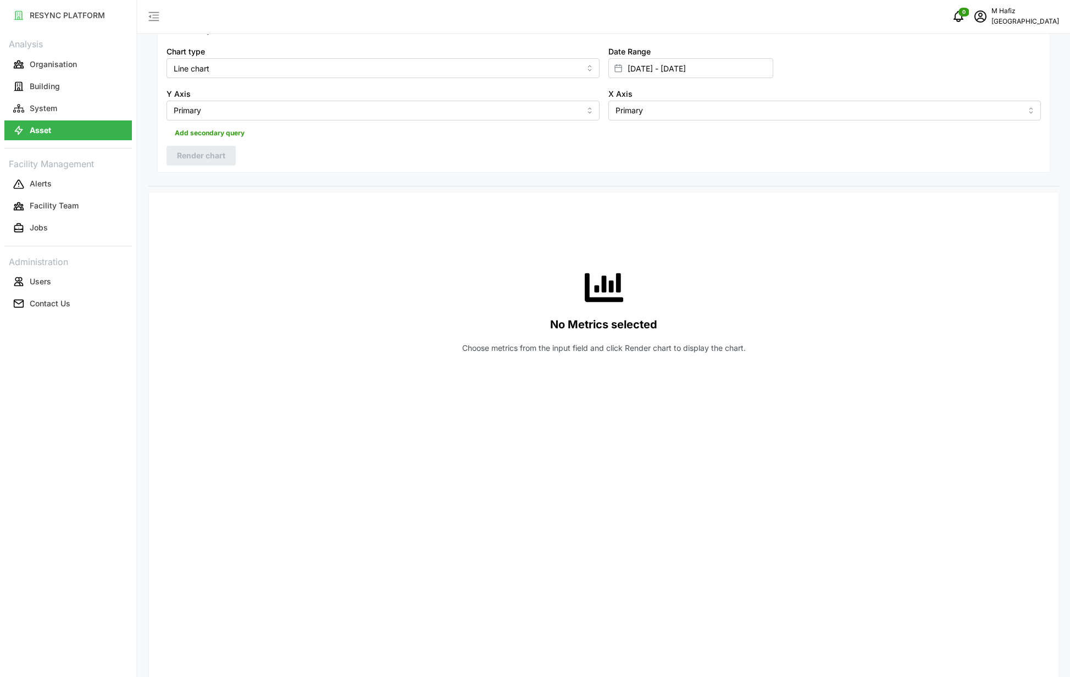
scroll to position [82, 0]
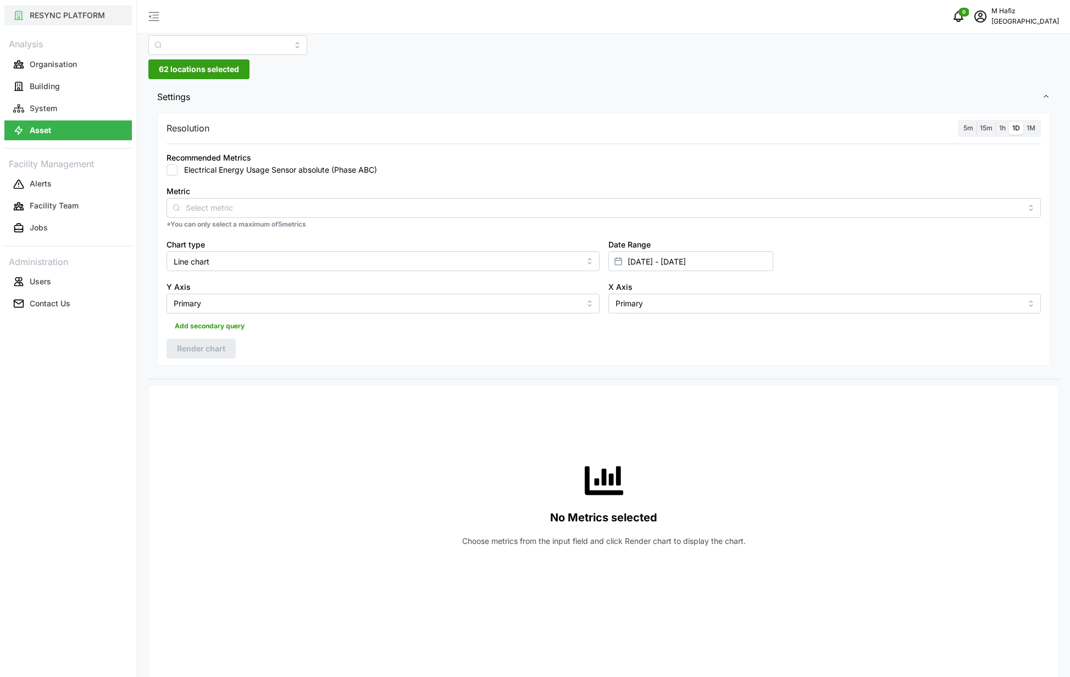
click at [84, 20] on p "RESYNC PLATFORM" at bounding box center [67, 15] width 75 height 11
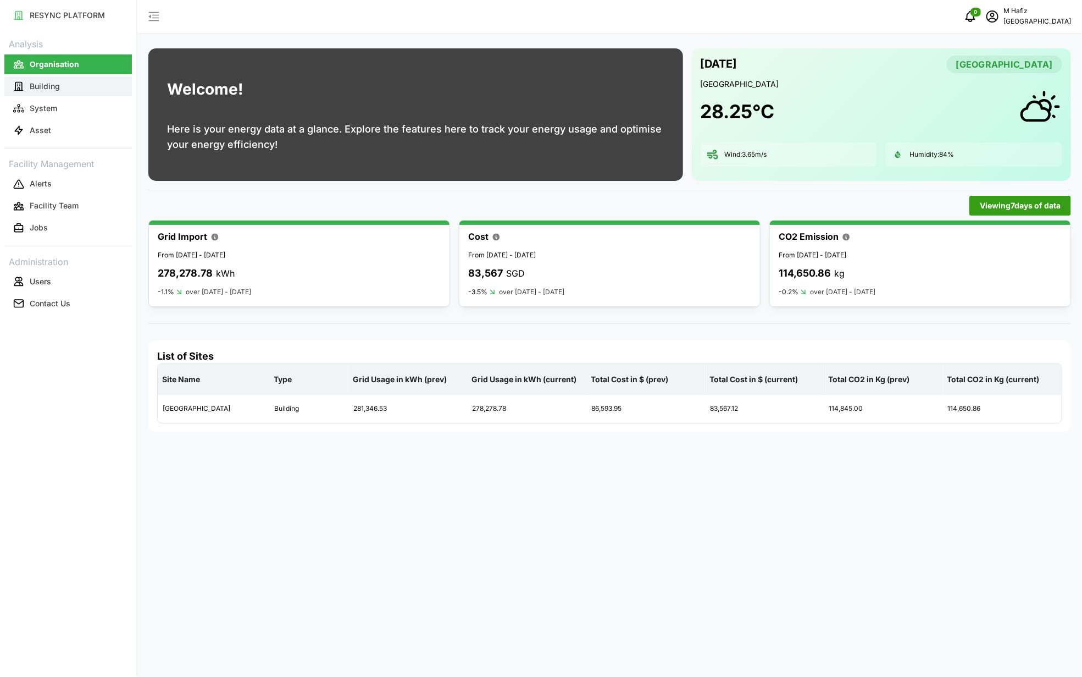
click at [81, 76] on button "Building" at bounding box center [68, 86] width 128 height 20
